Goal: Task Accomplishment & Management: Complete application form

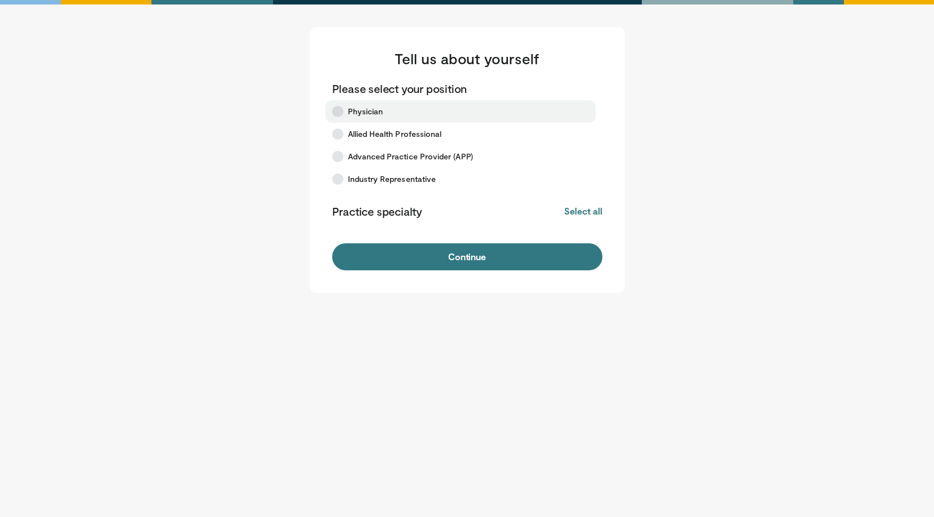
click at [342, 114] on label "Physician" at bounding box center [461, 111] width 270 height 23
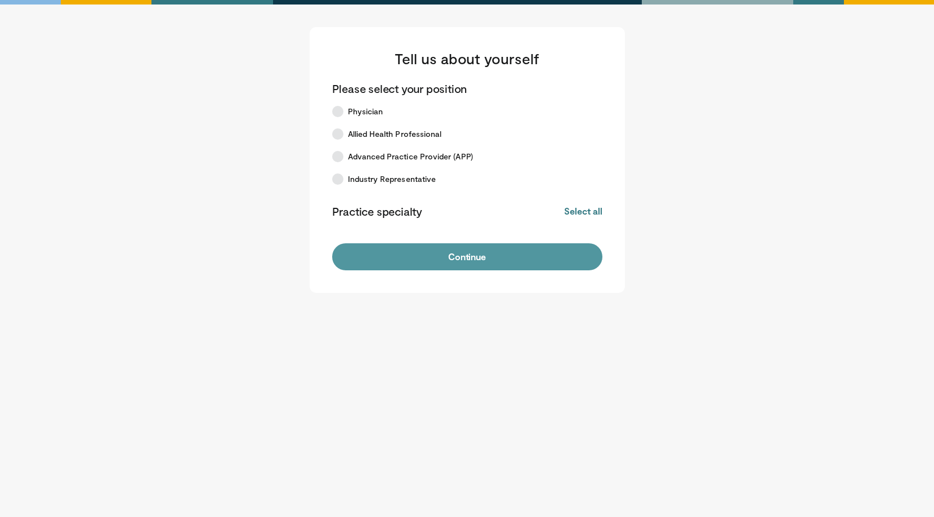
click at [442, 254] on button "Continue" at bounding box center [467, 256] width 270 height 27
click at [454, 257] on button "Continue" at bounding box center [467, 256] width 270 height 27
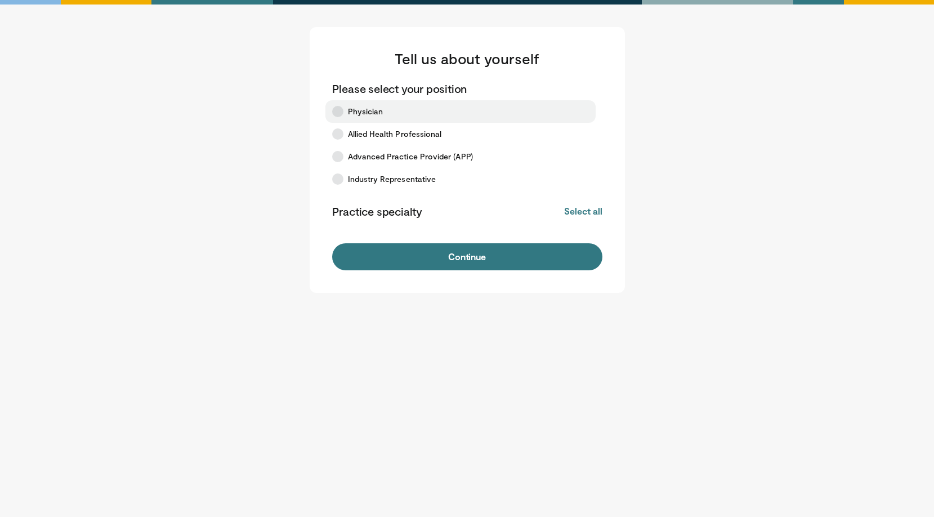
click at [343, 110] on icon at bounding box center [337, 111] width 11 height 11
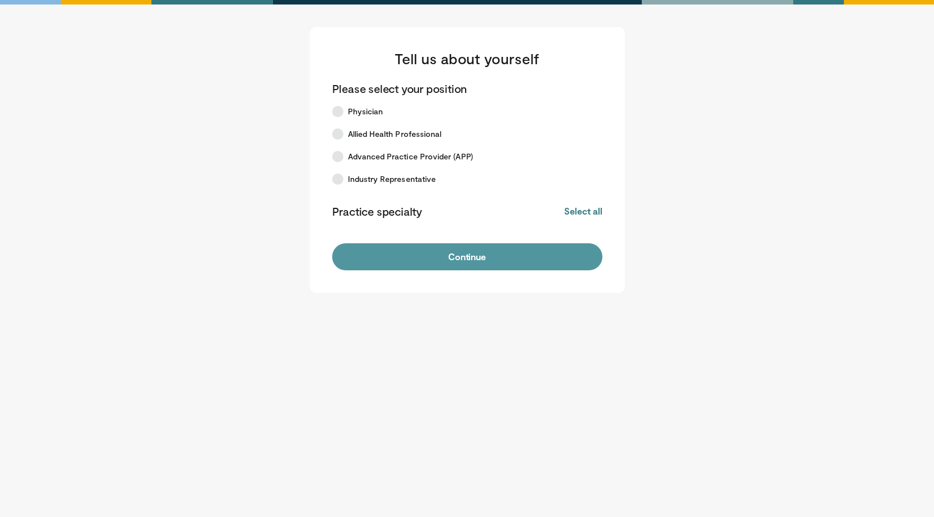
click at [451, 256] on button "Continue" at bounding box center [467, 256] width 270 height 27
